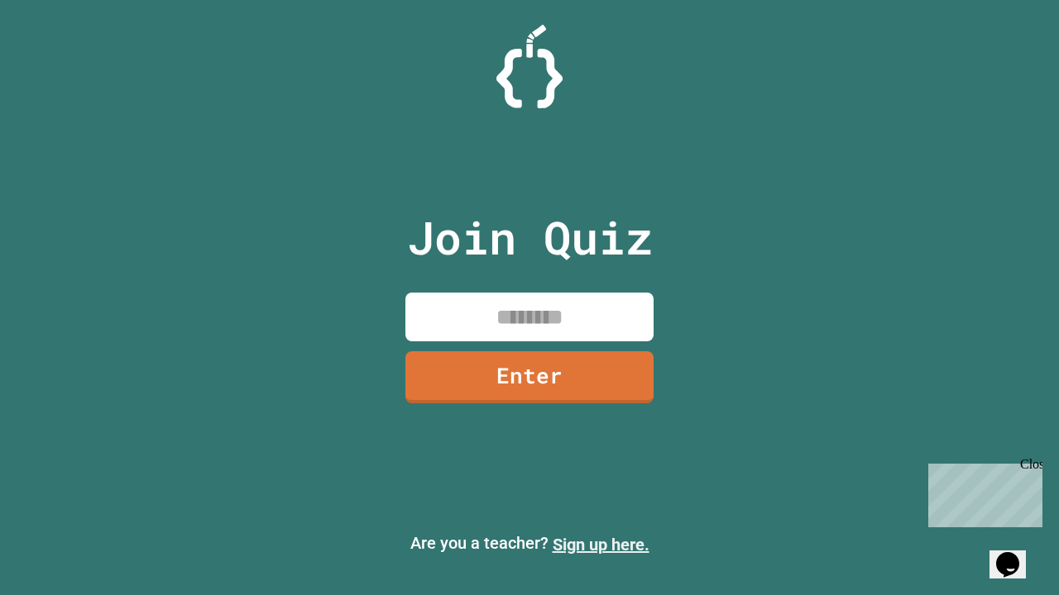
click at [600, 545] on link "Sign up here." at bounding box center [600, 545] width 97 height 20
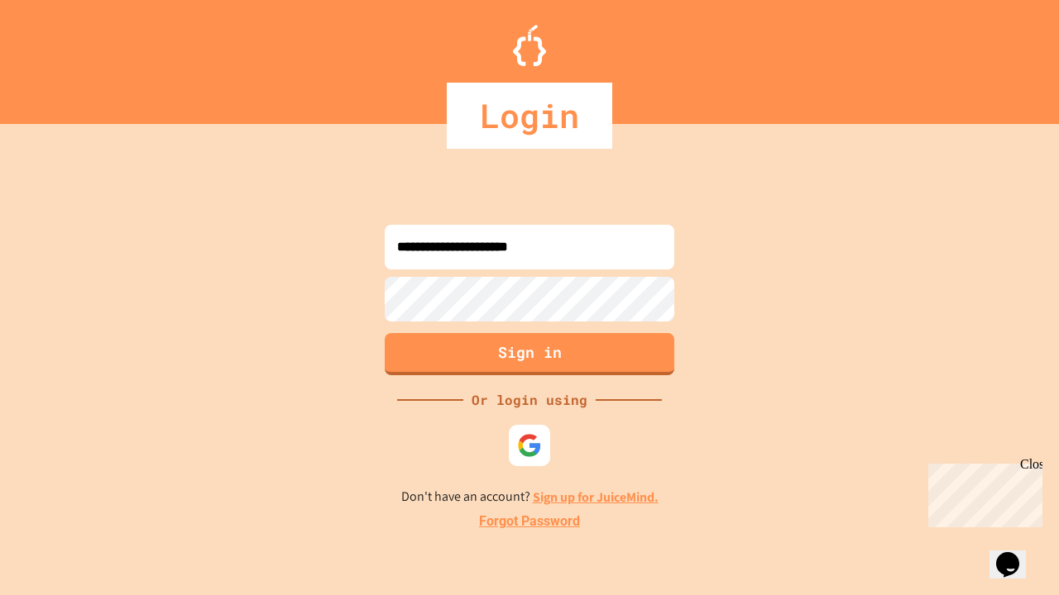
type input "**********"
